Goal: Task Accomplishment & Management: Use online tool/utility

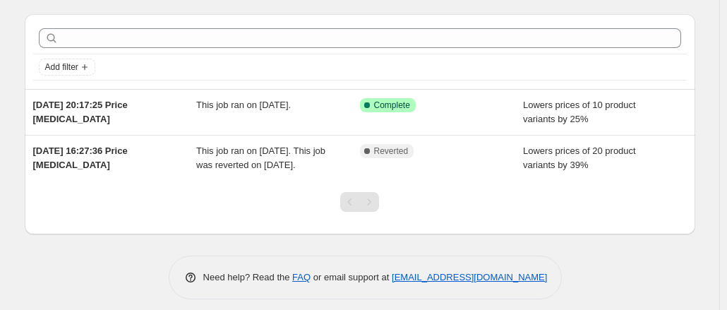
scroll to position [38, 0]
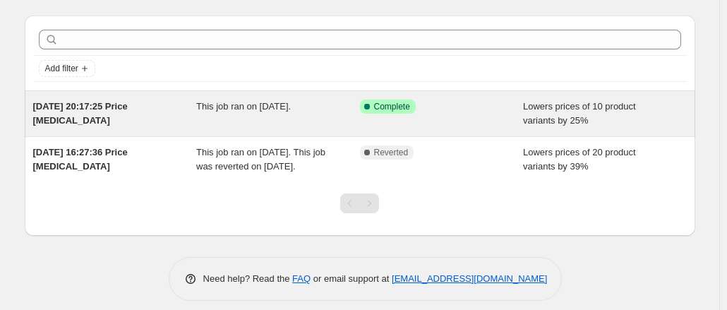
click at [647, 108] on div "Lowers prices of 10 product variants by 25%" at bounding box center [605, 113] width 164 height 28
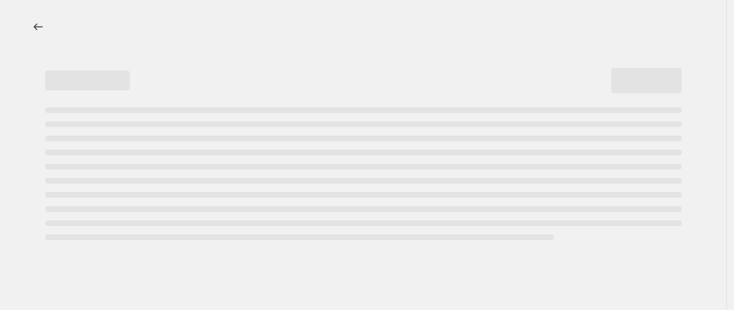
select select "percentage"
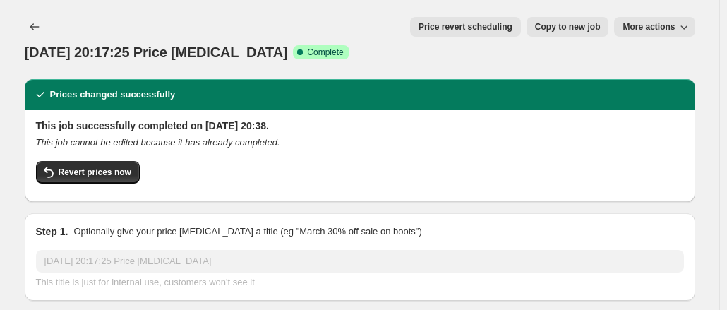
click at [694, 32] on button "More actions" at bounding box center [654, 27] width 80 height 20
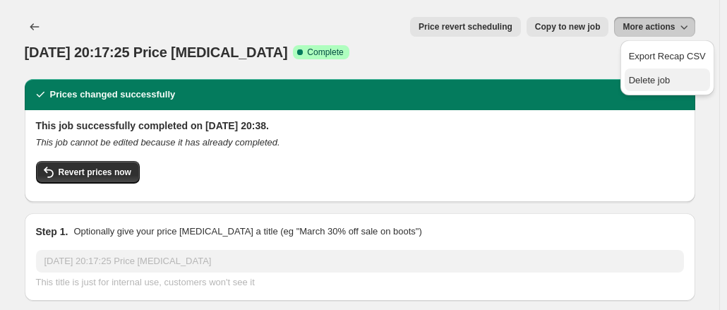
click at [638, 84] on span "Delete job" at bounding box center [650, 80] width 42 height 11
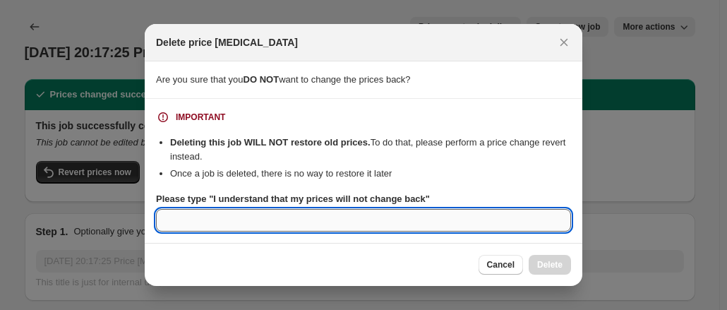
click at [436, 214] on input "Please type "I understand that my prices will not change back"" at bounding box center [363, 220] width 415 height 23
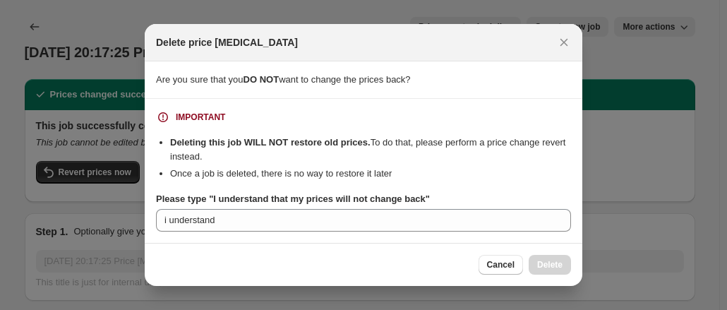
click at [547, 260] on div "Cancel Delete" at bounding box center [524, 265] width 92 height 20
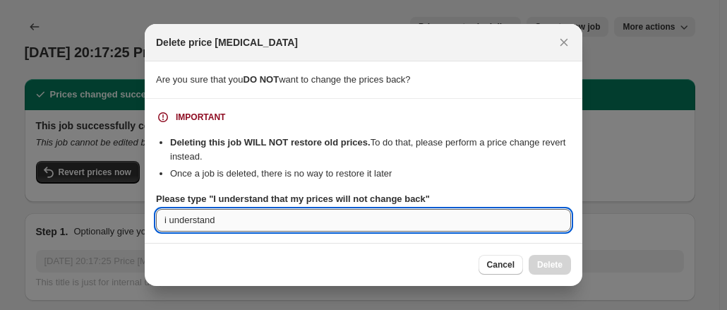
click at [162, 219] on input "i understand" at bounding box center [363, 220] width 415 height 23
type input "I understand"
click at [226, 238] on section "IMPORTANT Deleting this job WILL NOT restore old prices. To do that, please per…" at bounding box center [363, 171] width 437 height 144
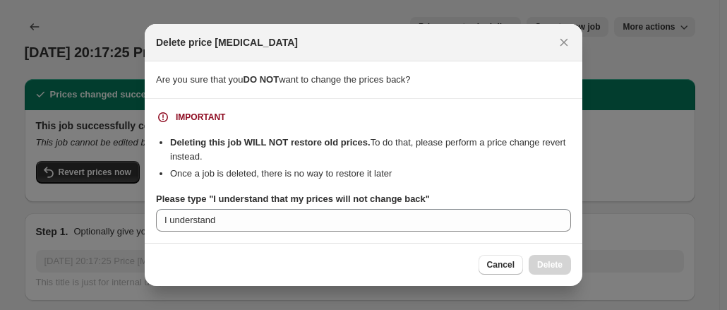
click at [236, 248] on div "Cancel Delete" at bounding box center [363, 264] width 437 height 43
click at [483, 263] on button "Cancel" at bounding box center [500, 265] width 44 height 20
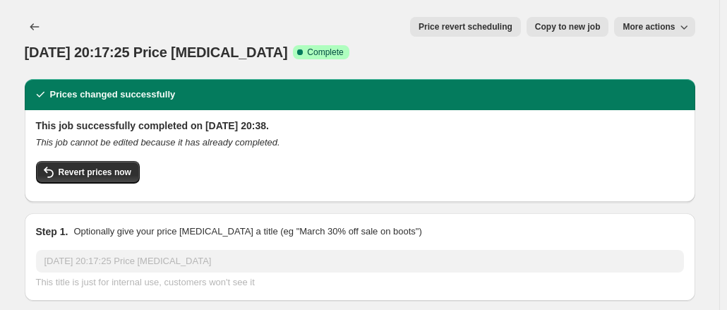
click at [30, 25] on button "Price change jobs" at bounding box center [35, 27] width 20 height 20
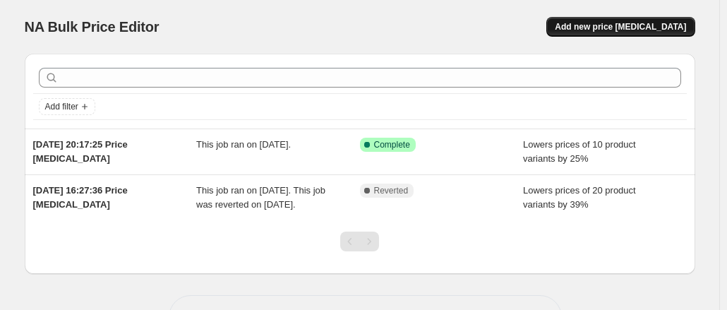
click at [603, 22] on span "Add new price [MEDICAL_DATA]" at bounding box center [620, 26] width 131 height 11
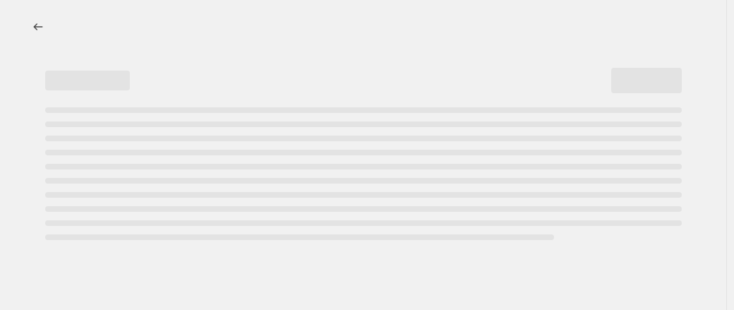
select select "percentage"
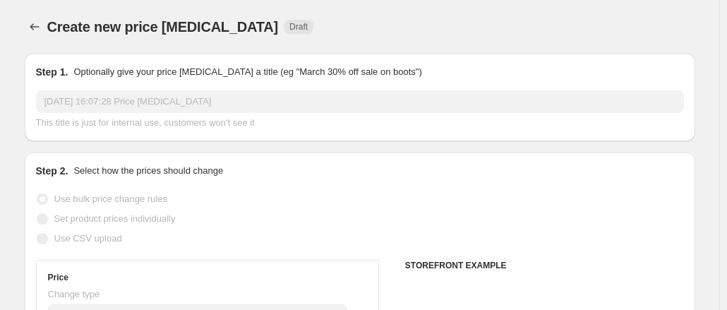
scroll to position [215, 0]
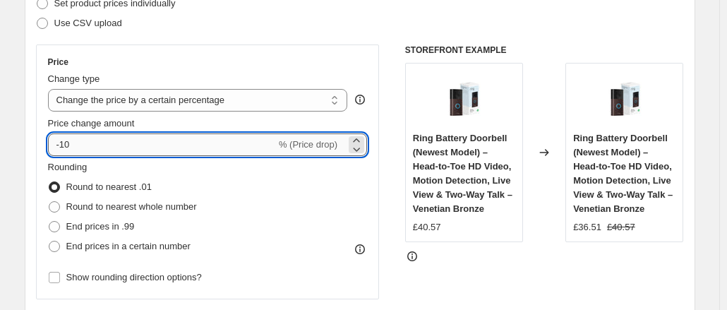
click at [144, 149] on input "-10" at bounding box center [162, 144] width 228 height 23
type input "-1"
type input "-25"
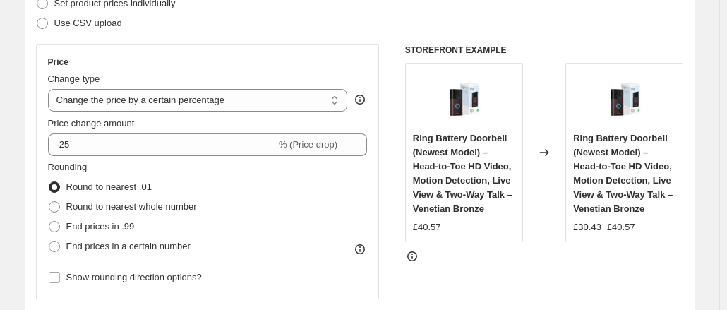
click at [236, 176] on div "Rounding Round to nearest .01 Round to nearest whole number End prices in .99 E…" at bounding box center [208, 208] width 320 height 96
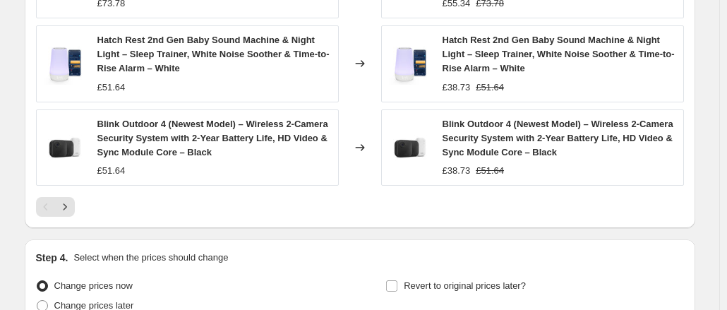
scroll to position [1190, 0]
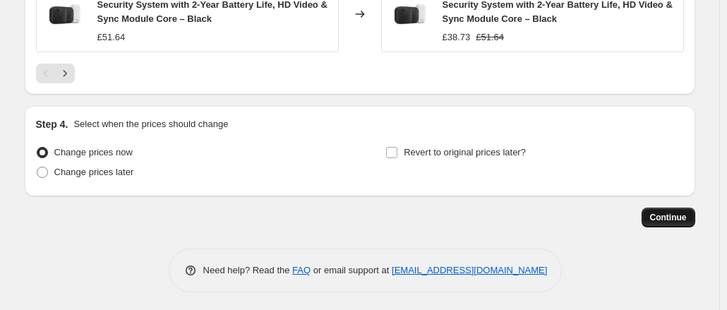
click at [653, 215] on button "Continue" at bounding box center [668, 217] width 54 height 20
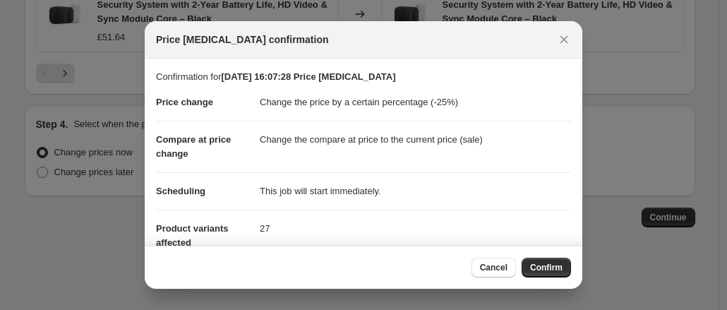
scroll to position [152, 0]
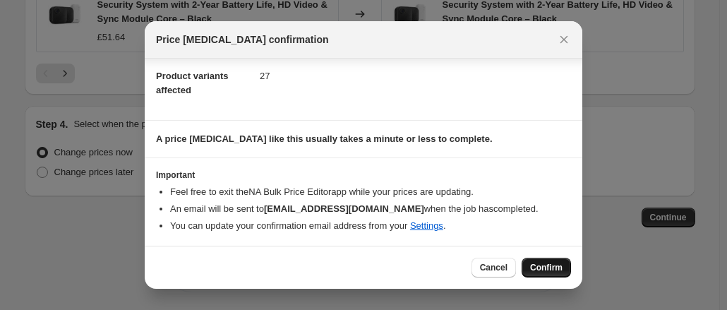
click at [536, 263] on span "Confirm" at bounding box center [546, 267] width 32 height 11
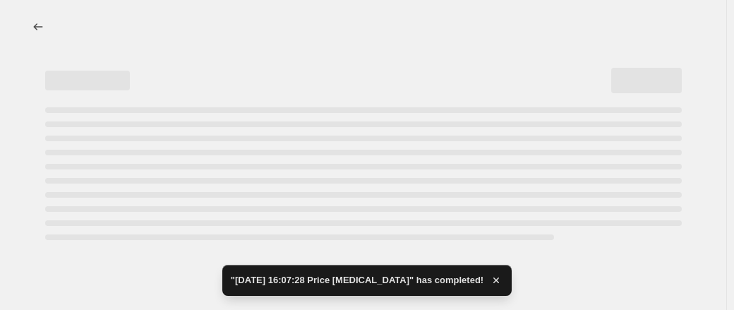
select select "percentage"
